Goal: Communication & Community: Answer question/provide support

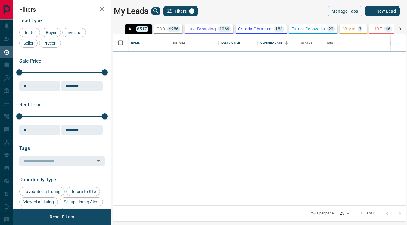
scroll to position [171, 293]
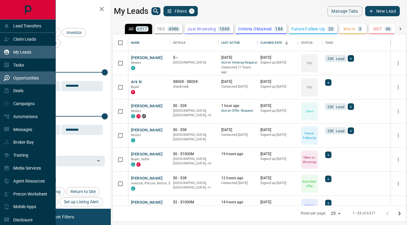
click at [30, 77] on p "Opportunities" at bounding box center [26, 78] width 26 height 5
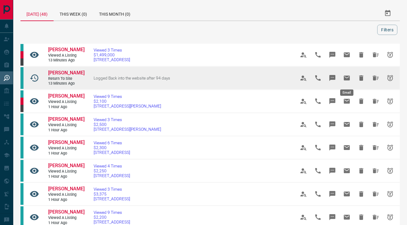
click at [347, 76] on icon "Email" at bounding box center [347, 78] width 6 height 5
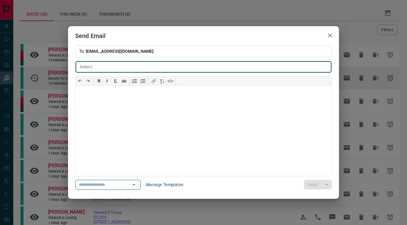
type input "**********"
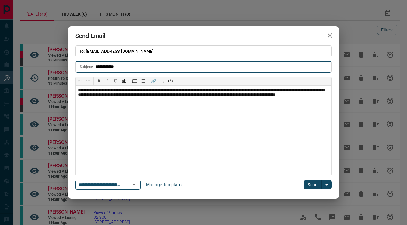
click at [312, 183] on button "Send" at bounding box center [313, 185] width 18 height 10
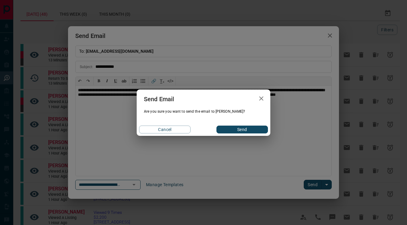
click at [254, 132] on button "Send" at bounding box center [243, 130] width 52 height 8
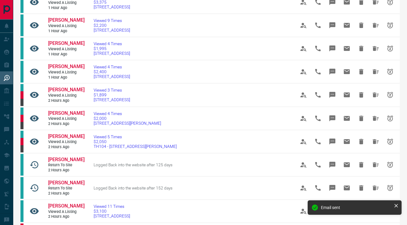
scroll to position [189, 0]
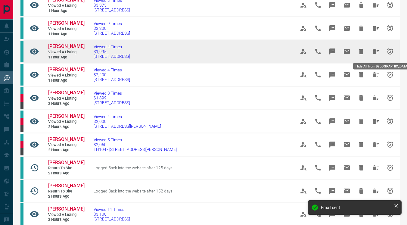
click at [376, 50] on icon "Hide All from Hanqing Yang" at bounding box center [375, 51] width 7 height 7
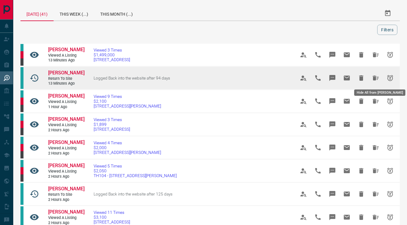
click at [373, 77] on icon "Hide All from Hailey Chow" at bounding box center [376, 78] width 6 height 5
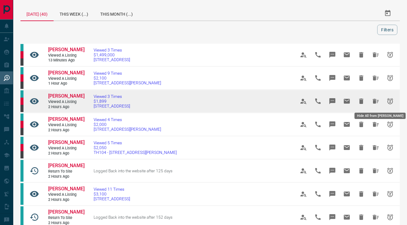
click at [377, 101] on icon "Hide All from Dylan Baker" at bounding box center [376, 101] width 6 height 5
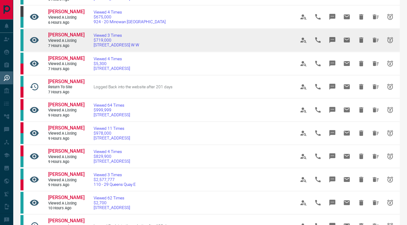
scroll to position [250, 0]
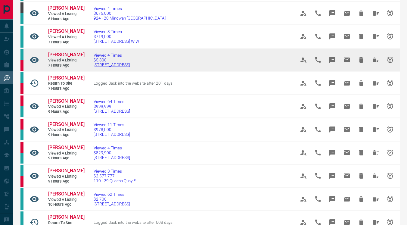
click at [128, 66] on span "[STREET_ADDRESS]" at bounding box center [112, 64] width 36 height 5
click at [347, 61] on icon "Email" at bounding box center [347, 60] width 6 height 5
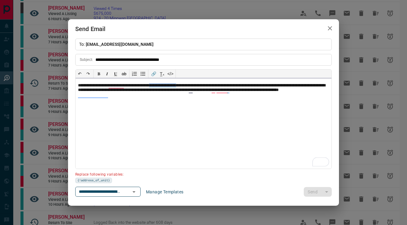
drag, startPoint x: 204, startPoint y: 85, endPoint x: 170, endPoint y: 85, distance: 34.0
click at [170, 85] on p "**********" at bounding box center [203, 90] width 251 height 14
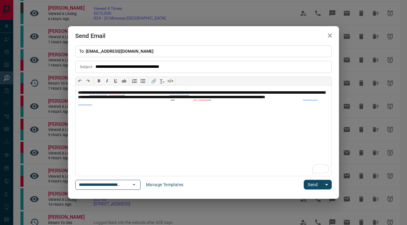
click at [309, 188] on button "Send" at bounding box center [313, 185] width 18 height 10
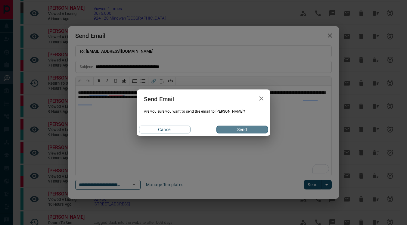
click at [232, 129] on button "Send" at bounding box center [243, 130] width 52 height 8
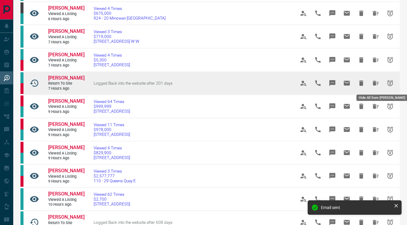
click at [375, 83] on icon "Hide All from Maggie D" at bounding box center [376, 83] width 6 height 5
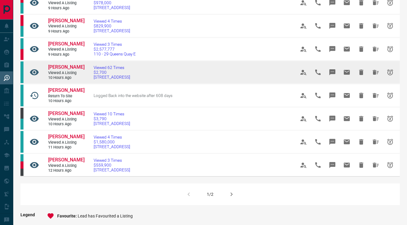
scroll to position [334, 0]
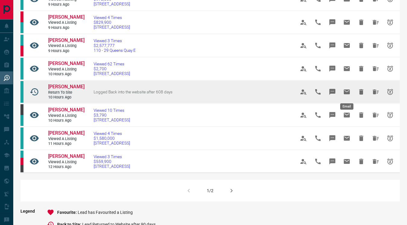
click at [349, 90] on icon "Email" at bounding box center [347, 91] width 6 height 5
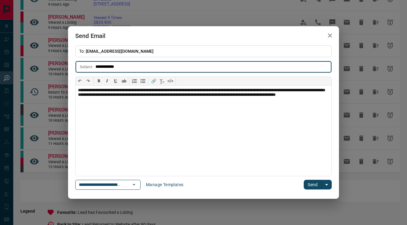
click at [310, 184] on button "Send" at bounding box center [313, 185] width 18 height 10
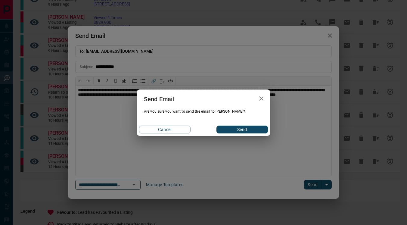
click at [251, 129] on button "Send" at bounding box center [243, 130] width 52 height 8
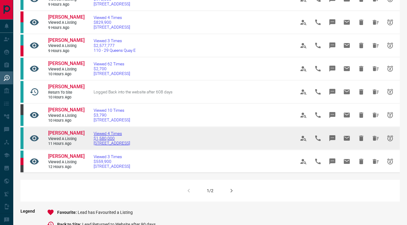
click at [121, 144] on span "[STREET_ADDRESS]" at bounding box center [112, 143] width 36 height 5
click at [111, 134] on span "Viewed 4 Times" at bounding box center [112, 133] width 36 height 5
click at [60, 134] on span "[PERSON_NAME]" at bounding box center [66, 133] width 36 height 6
click at [349, 139] on icon "Email" at bounding box center [347, 138] width 6 height 5
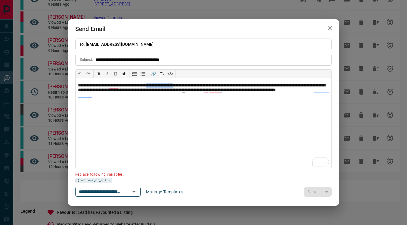
drag, startPoint x: 198, startPoint y: 86, endPoint x: 165, endPoint y: 84, distance: 33.5
click at [165, 84] on p "**********" at bounding box center [203, 90] width 251 height 14
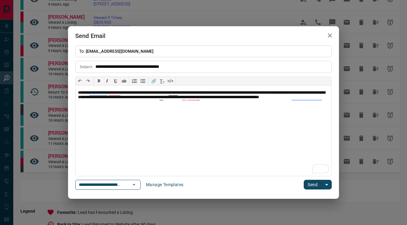
click at [314, 185] on button "Send" at bounding box center [313, 185] width 18 height 10
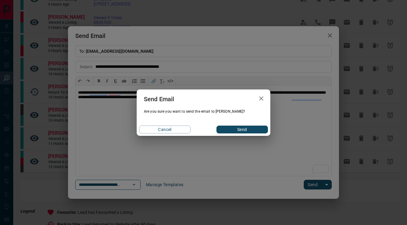
click at [257, 131] on button "Send" at bounding box center [243, 130] width 52 height 8
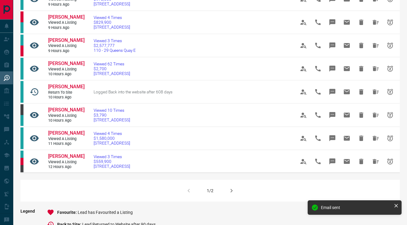
click at [231, 192] on icon "button" at bounding box center [232, 191] width 2 height 4
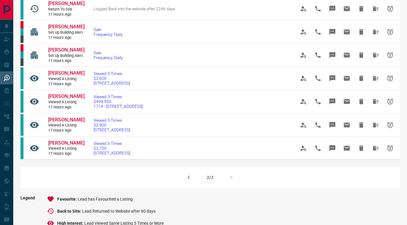
scroll to position [0, 0]
